Goal: Transaction & Acquisition: Purchase product/service

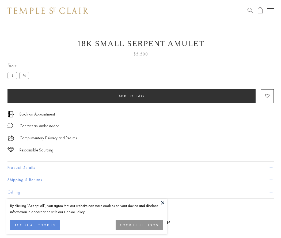
scroll to position [17, 0]
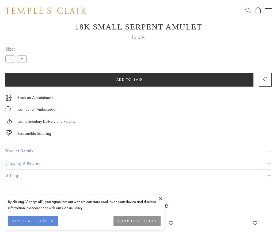
click at [129, 79] on span "Add to bag" at bounding box center [129, 79] width 26 height 5
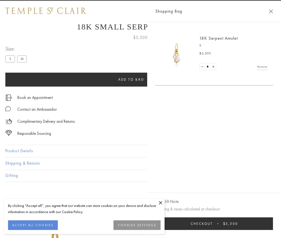
click at [268, 223] on button "Checkout $5,500" at bounding box center [214, 223] width 118 height 13
